Goal: Information Seeking & Learning: Learn about a topic

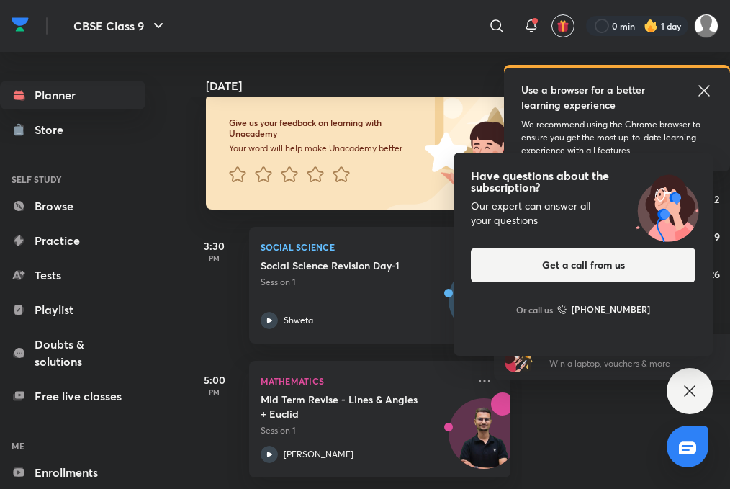
scroll to position [11, 0]
click at [685, 383] on icon at bounding box center [690, 391] width 17 height 17
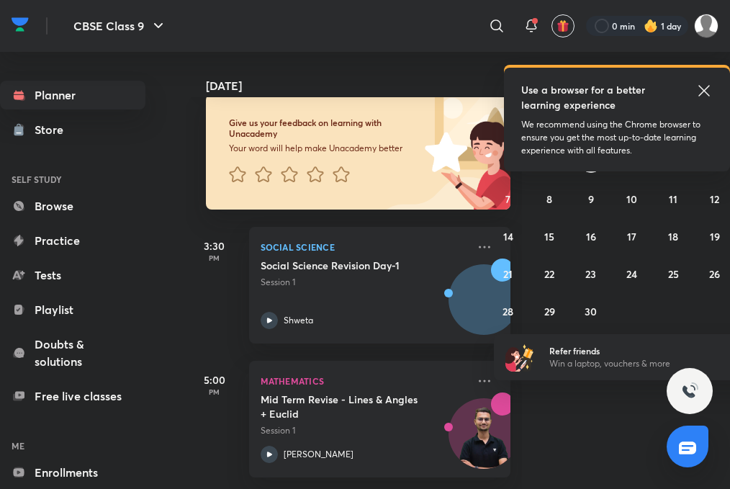
click at [704, 89] on icon at bounding box center [704, 90] width 11 height 11
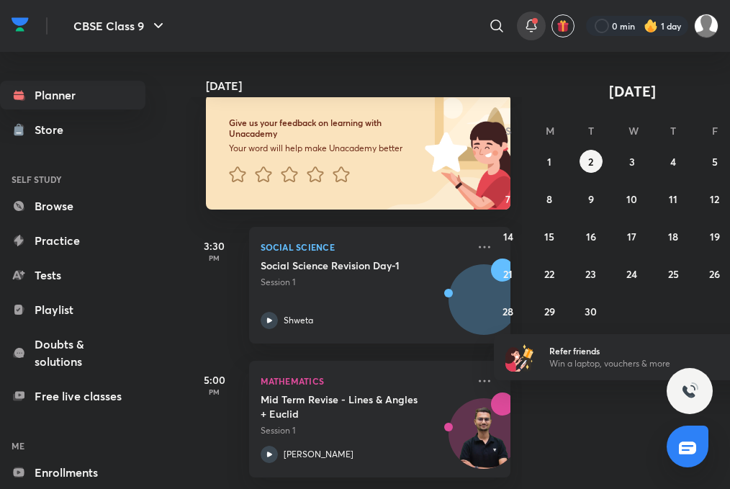
click at [528, 27] on icon at bounding box center [531, 25] width 17 height 17
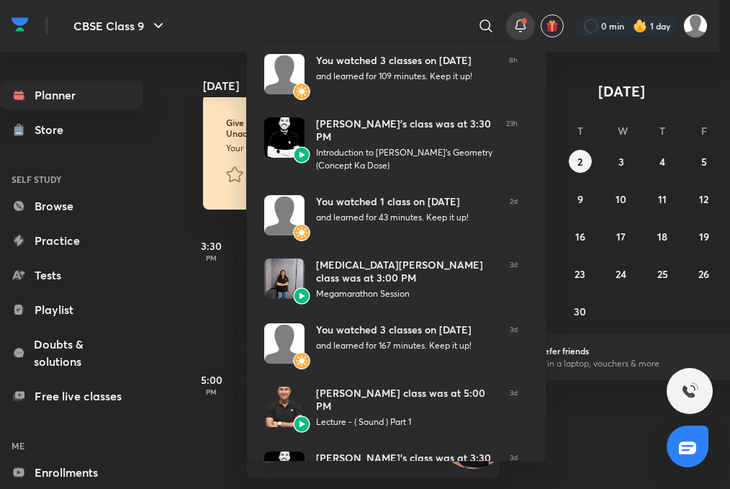
scroll to position [0, 0]
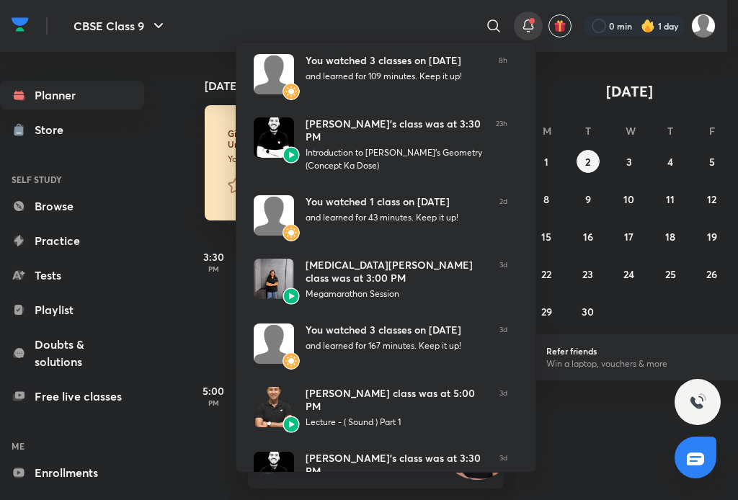
click at [529, 34] on div at bounding box center [369, 250] width 738 height 500
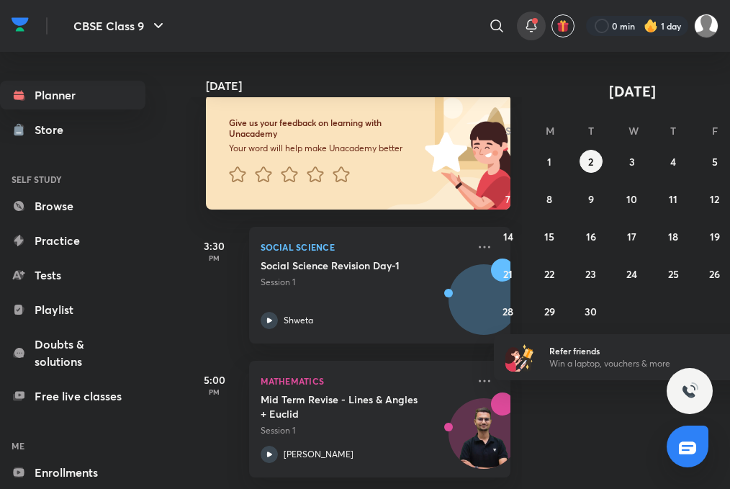
click at [529, 30] on icon at bounding box center [531, 25] width 17 height 17
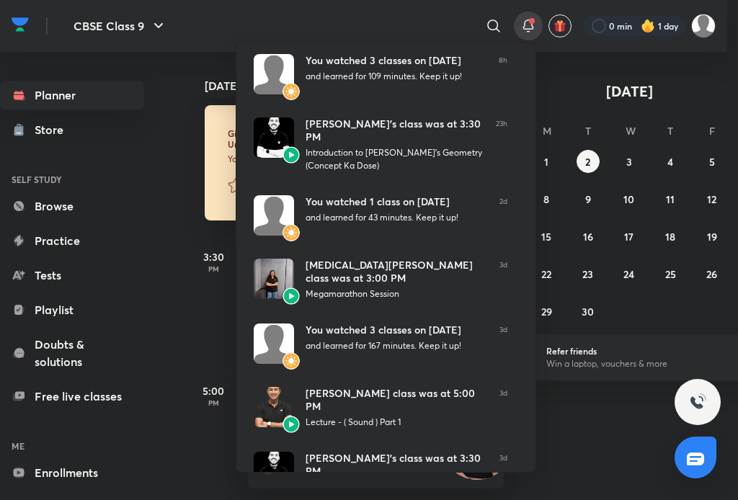
click at [147, 236] on div at bounding box center [369, 250] width 738 height 500
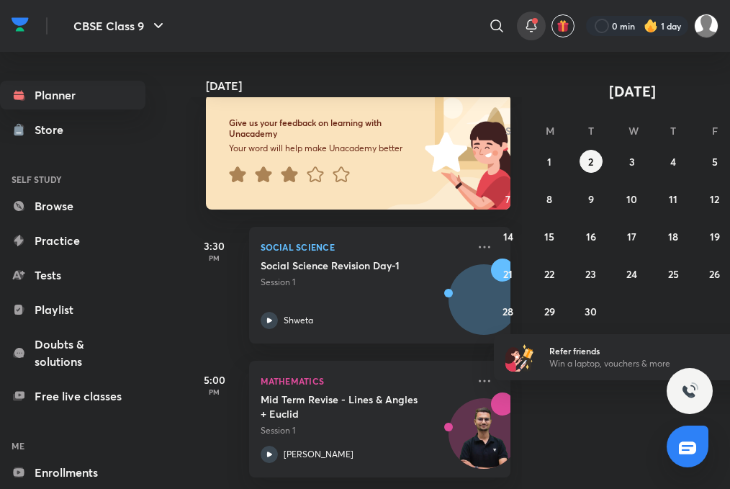
click at [535, 27] on icon at bounding box center [531, 24] width 9 height 9
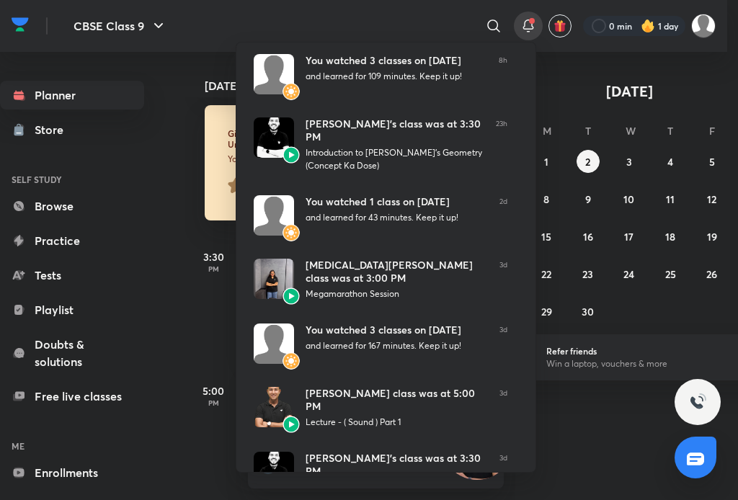
click at [174, 326] on div at bounding box center [369, 250] width 738 height 500
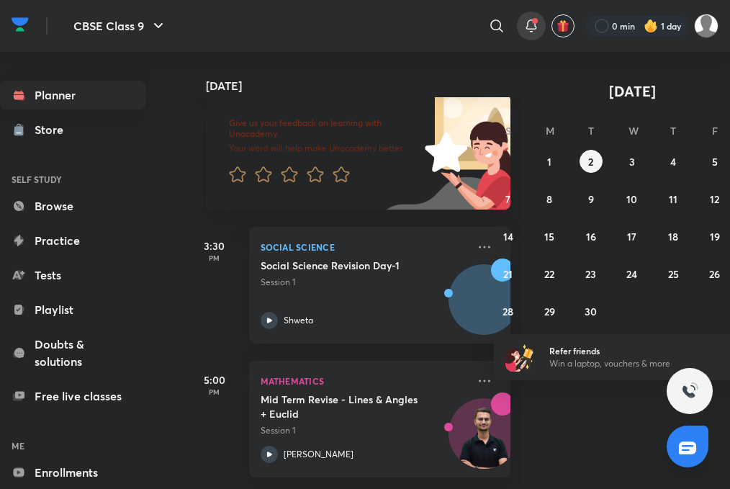
click at [520, 17] on div at bounding box center [531, 26] width 29 height 29
click at [521, 17] on div at bounding box center [531, 26] width 29 height 29
click at [533, 29] on icon at bounding box center [531, 24] width 9 height 9
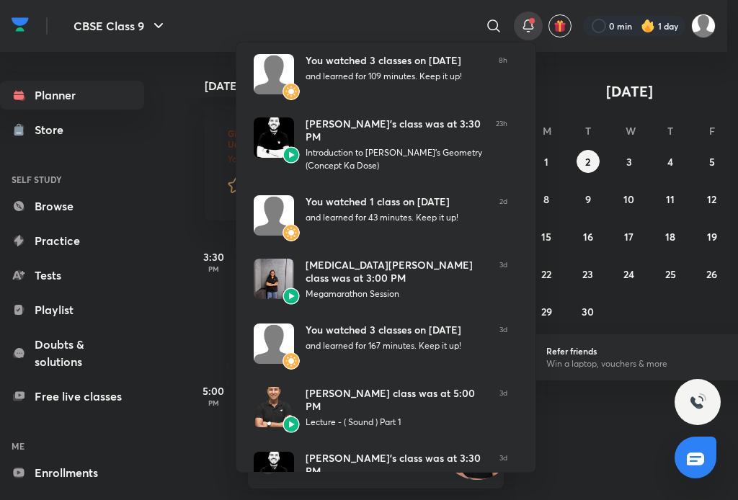
click at [533, 29] on div at bounding box center [369, 250] width 738 height 500
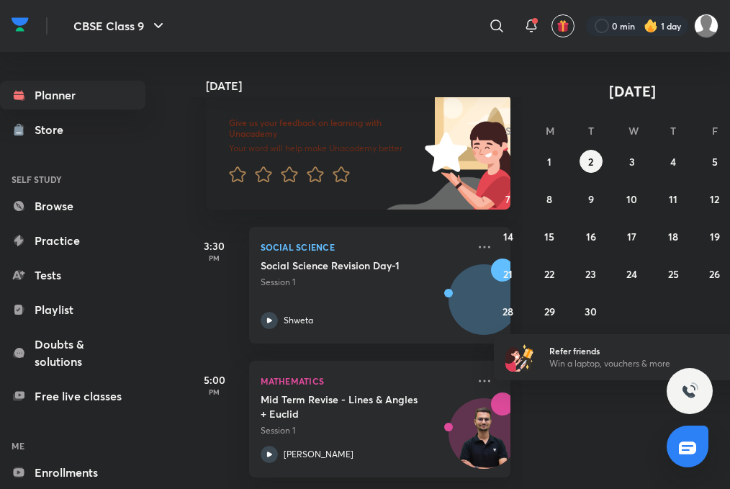
click at [570, 446] on div "Today Good afternoon, Aarushi You have 2 events today Give us your feedback on …" at bounding box center [458, 270] width 545 height 437
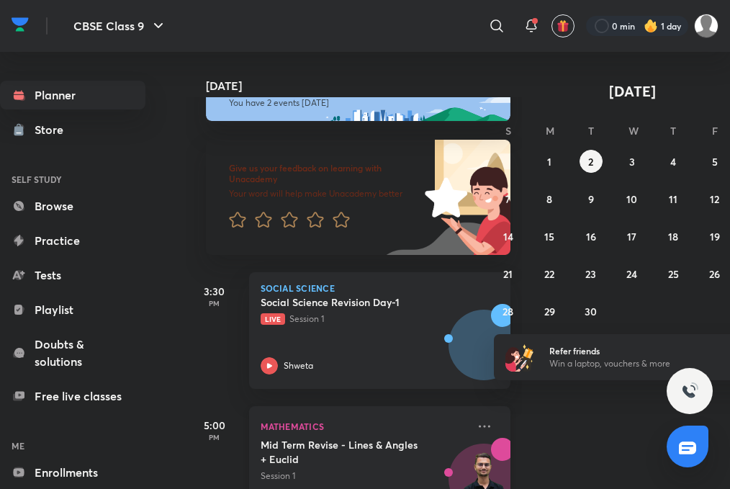
scroll to position [87, 0]
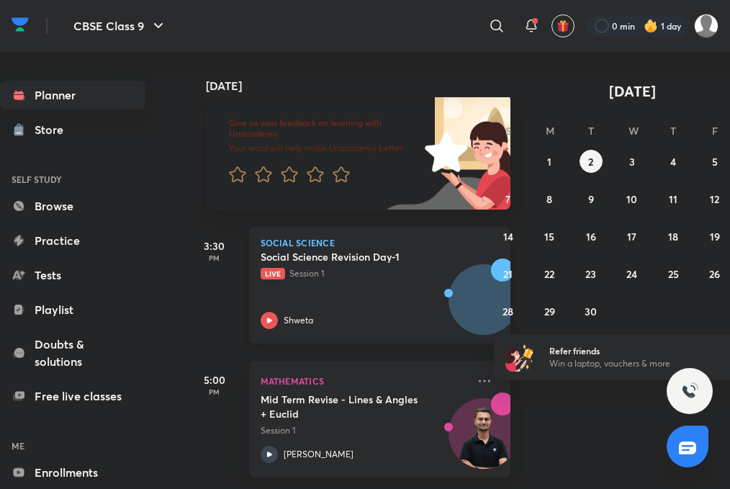
click at [269, 314] on icon at bounding box center [269, 320] width 17 height 17
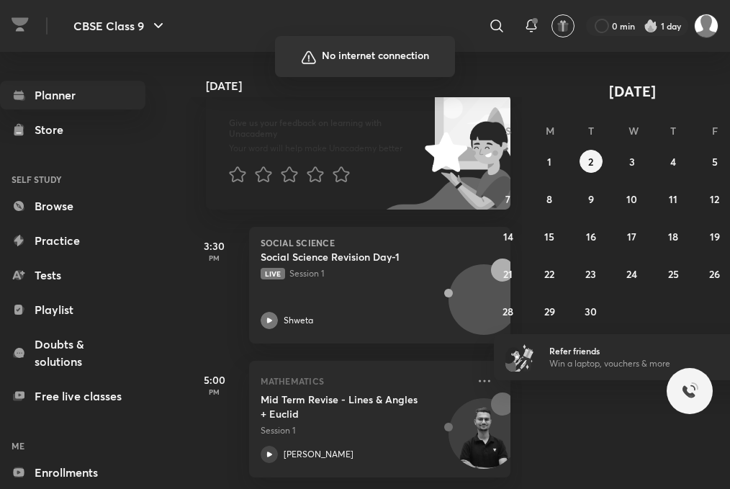
click at [715, 467] on div at bounding box center [365, 244] width 730 height 489
click at [714, 479] on div at bounding box center [365, 244] width 730 height 489
click at [715, 475] on div at bounding box center [365, 244] width 730 height 489
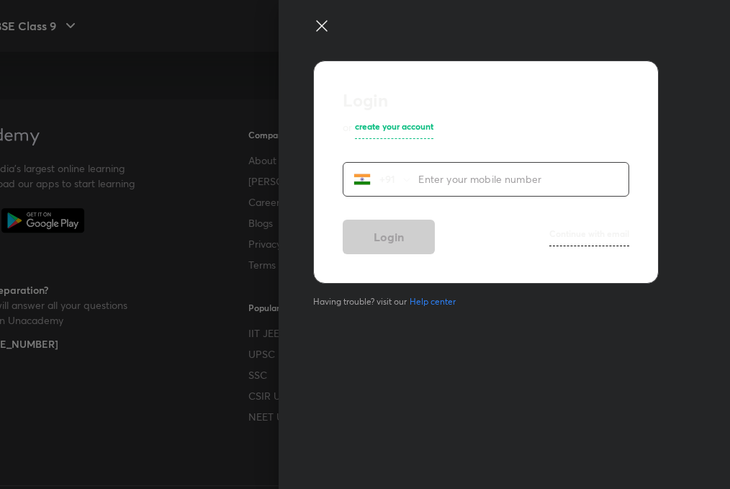
scroll to position [818, 88]
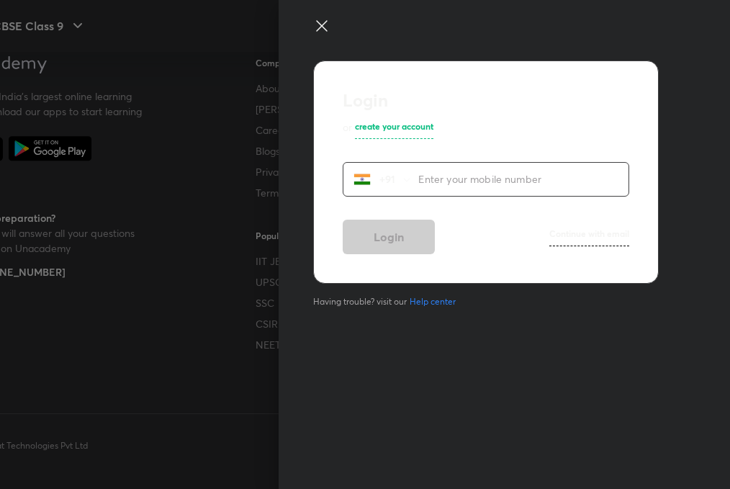
scroll to position [25, 81]
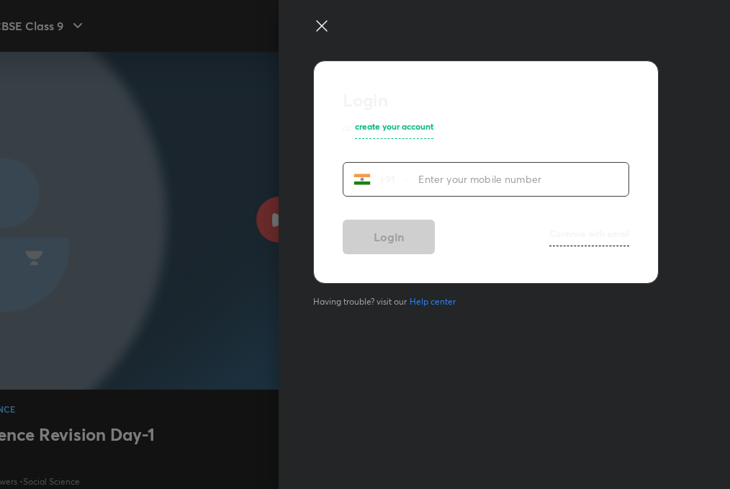
click at [117, 372] on div at bounding box center [365, 244] width 730 height 489
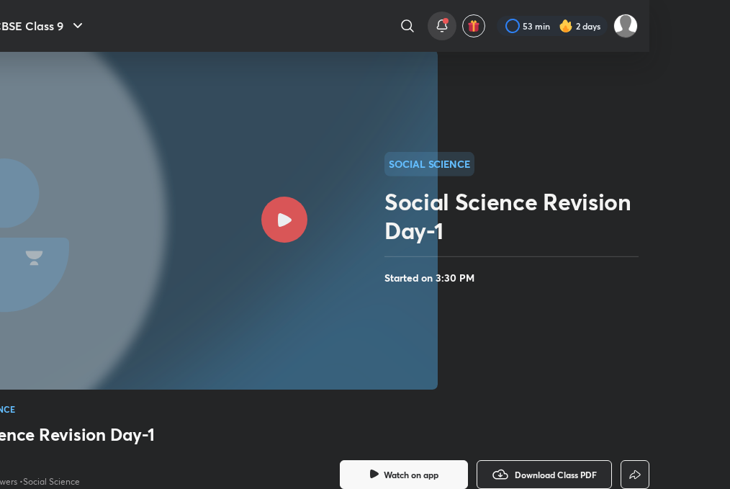
click at [443, 22] on span at bounding box center [446, 21] width 6 height 6
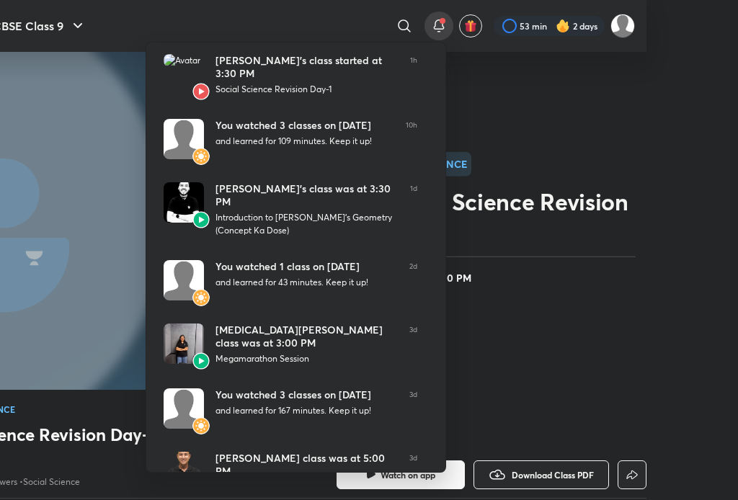
click at [584, 60] on div at bounding box center [369, 250] width 738 height 500
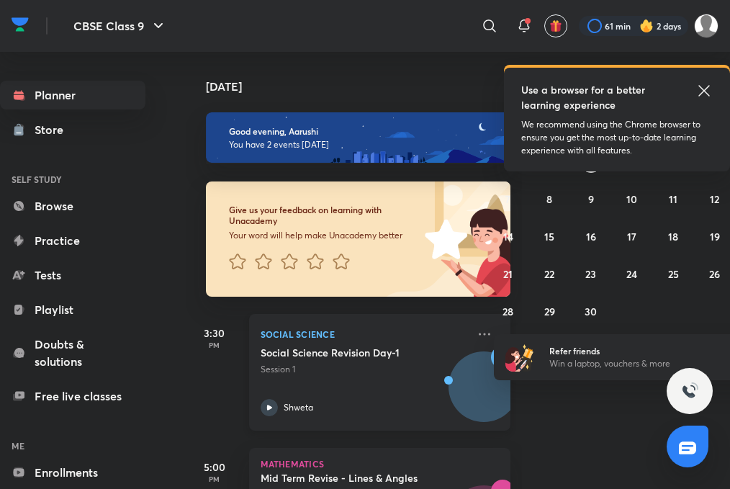
scroll to position [87, 0]
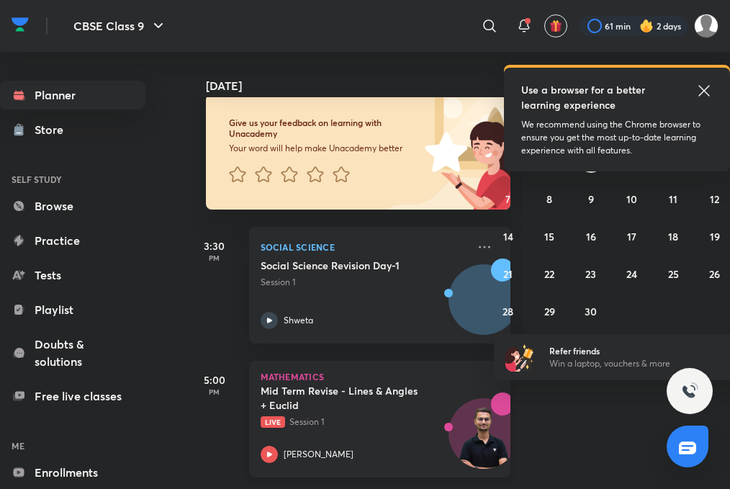
click at [267, 454] on icon at bounding box center [269, 454] width 17 height 17
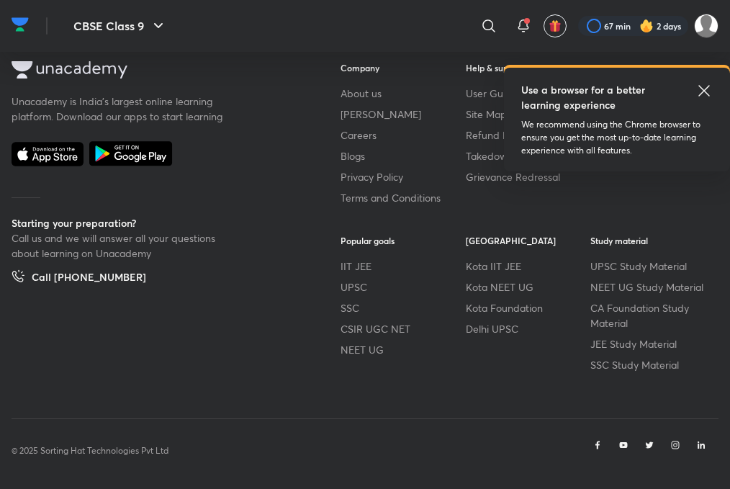
scroll to position [818, 0]
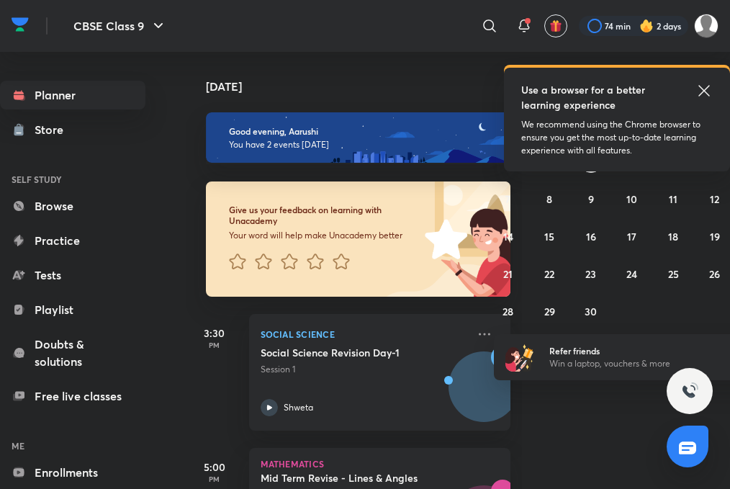
click at [705, 84] on icon at bounding box center [704, 90] width 17 height 17
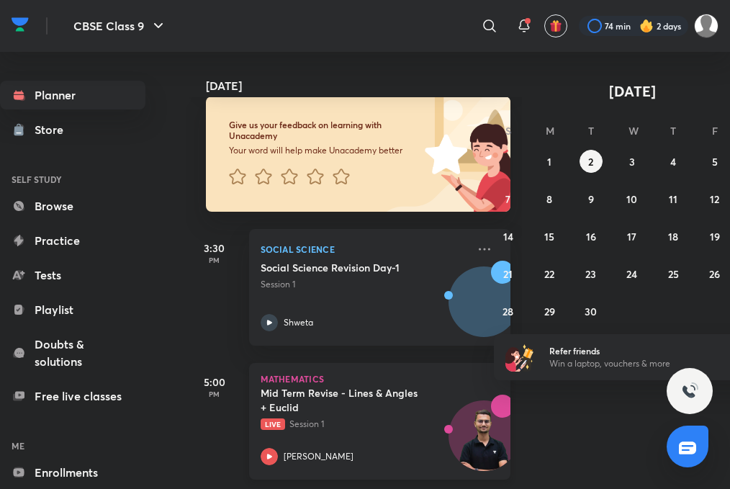
scroll to position [87, 0]
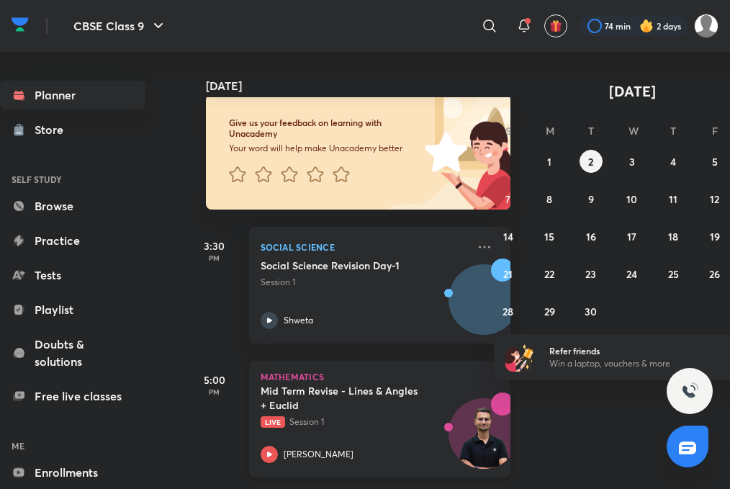
click at [284, 452] on p "[PERSON_NAME]" at bounding box center [319, 454] width 70 height 13
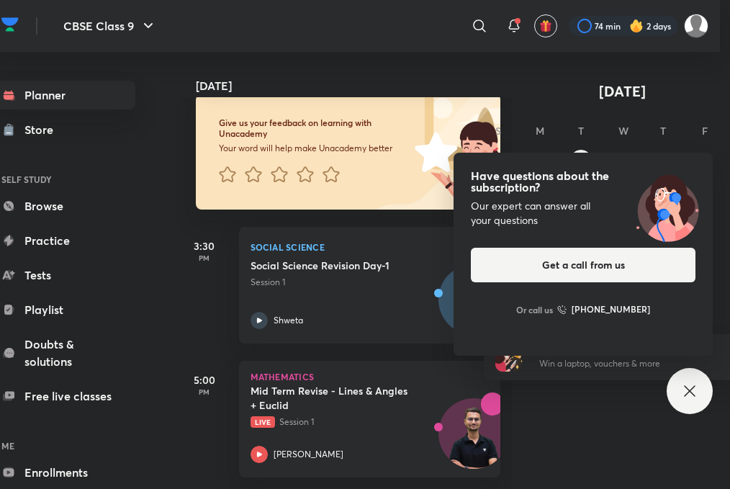
scroll to position [11, 40]
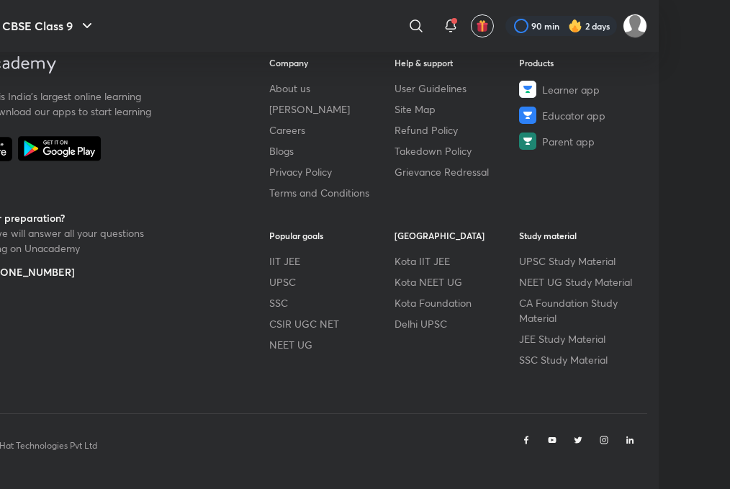
scroll to position [818, 88]
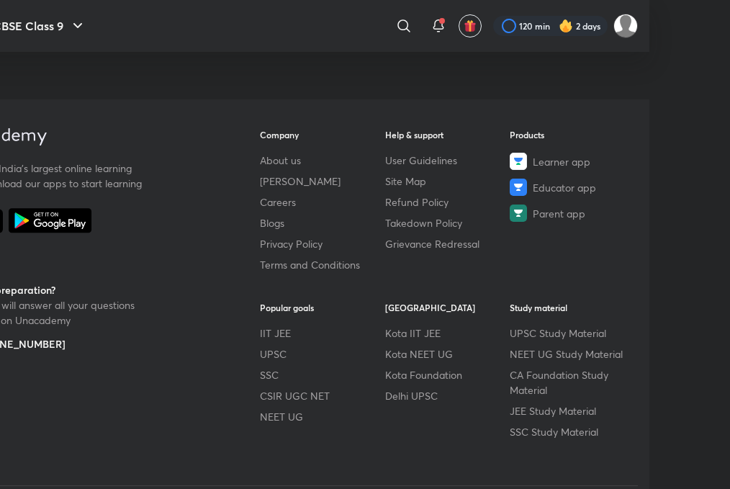
scroll to position [818, 81]
